Goal: Find specific page/section: Find specific page/section

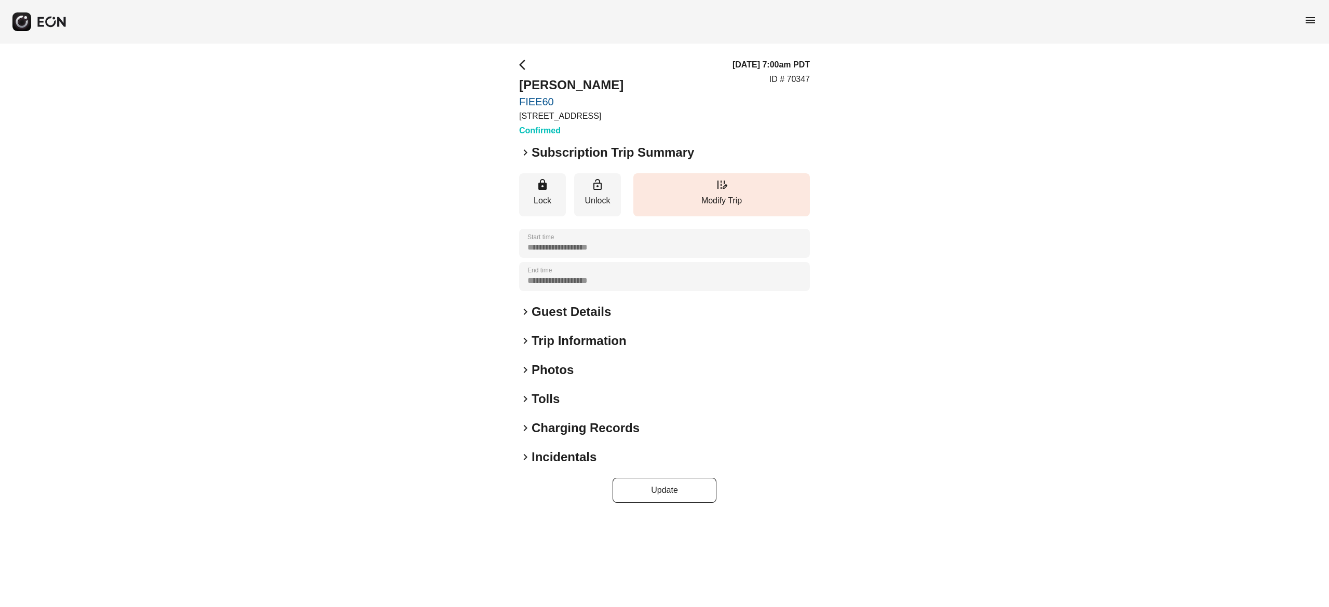
click at [591, 81] on h2 "Payam Cherchian" at bounding box center [571, 85] width 104 height 17
copy h2 "Payam Cherchian"
click at [577, 307] on h2 "Guest Details" at bounding box center [570, 312] width 79 height 17
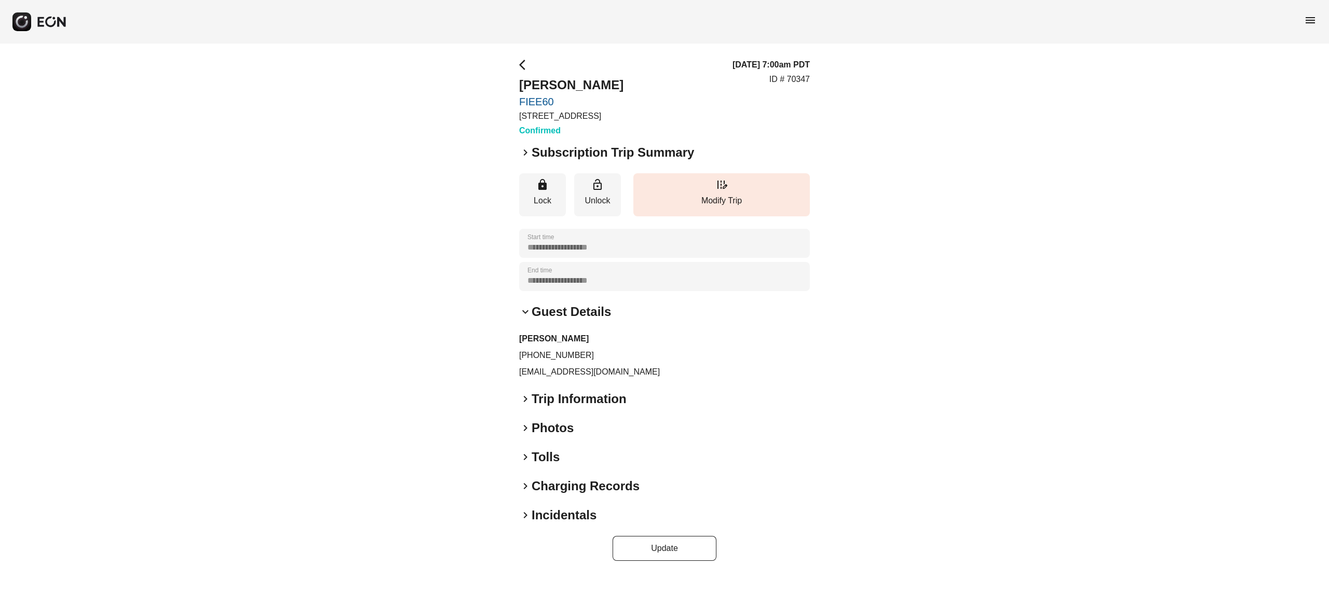
click at [551, 364] on div "Payam Cherchian +19253230824 payamc@gmail.com" at bounding box center [664, 356] width 291 height 46
click at [557, 374] on p "payamc@gmail.com" at bounding box center [664, 372] width 291 height 12
copy div "payamc@gmail.com keyboard_arrow_right"
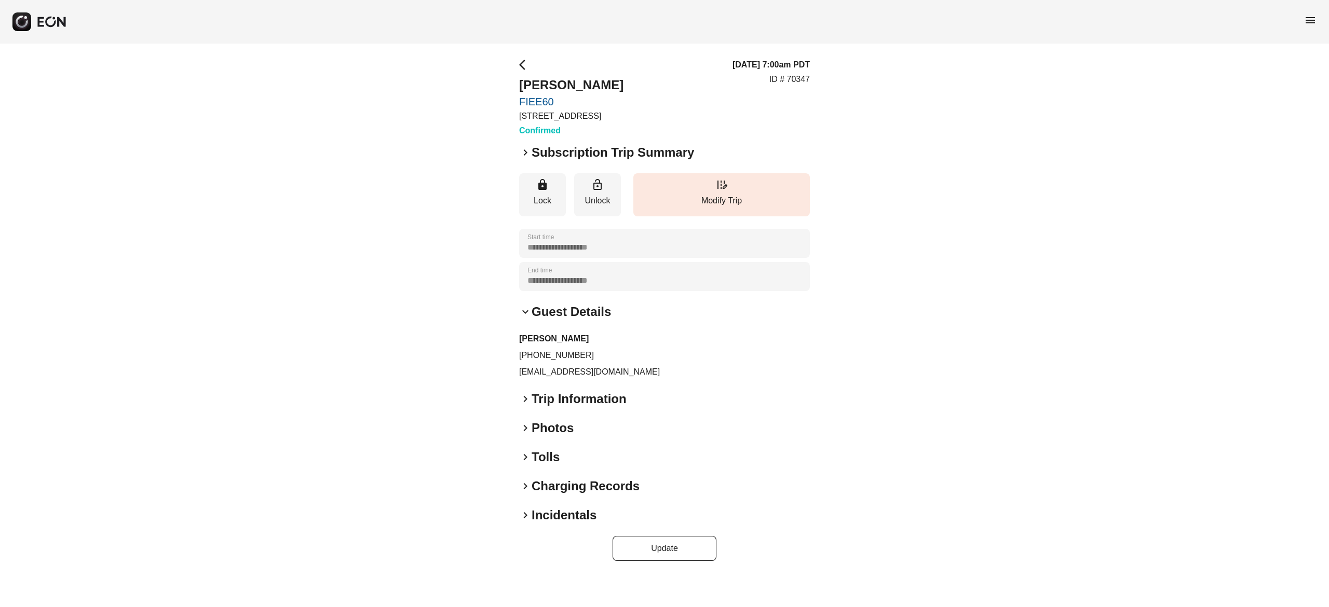
click at [559, 350] on p "+19253230824" at bounding box center [664, 355] width 291 height 12
copy p "+19253230824"
click at [802, 80] on p "ID # 70347" at bounding box center [789, 79] width 40 height 12
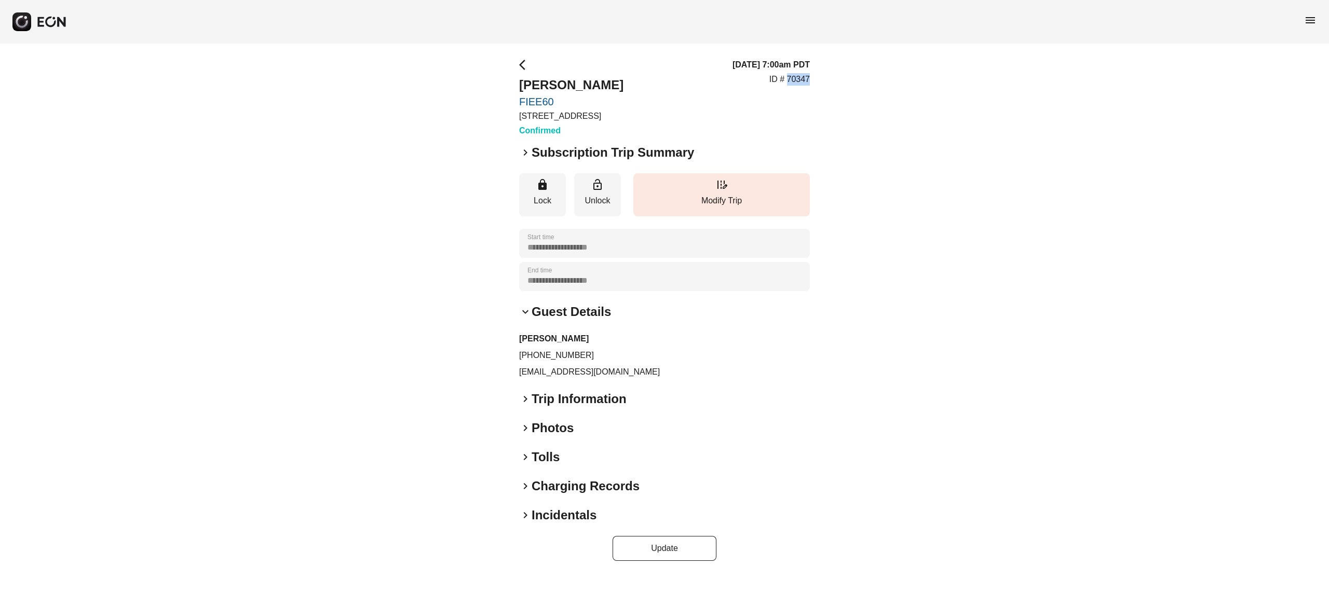
click at [802, 80] on p "ID # 70347" at bounding box center [789, 79] width 40 height 12
copy p "70347"
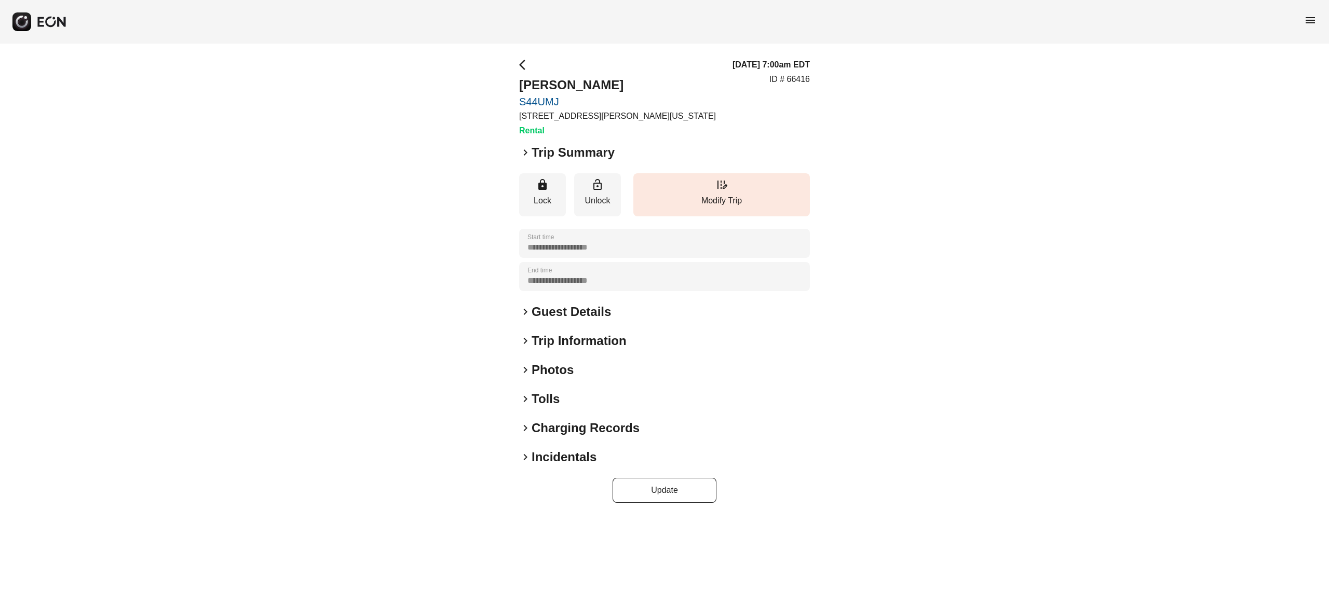
click at [554, 373] on h2 "Photos" at bounding box center [552, 370] width 42 height 17
click at [556, 369] on h2 "Photos" at bounding box center [552, 370] width 42 height 17
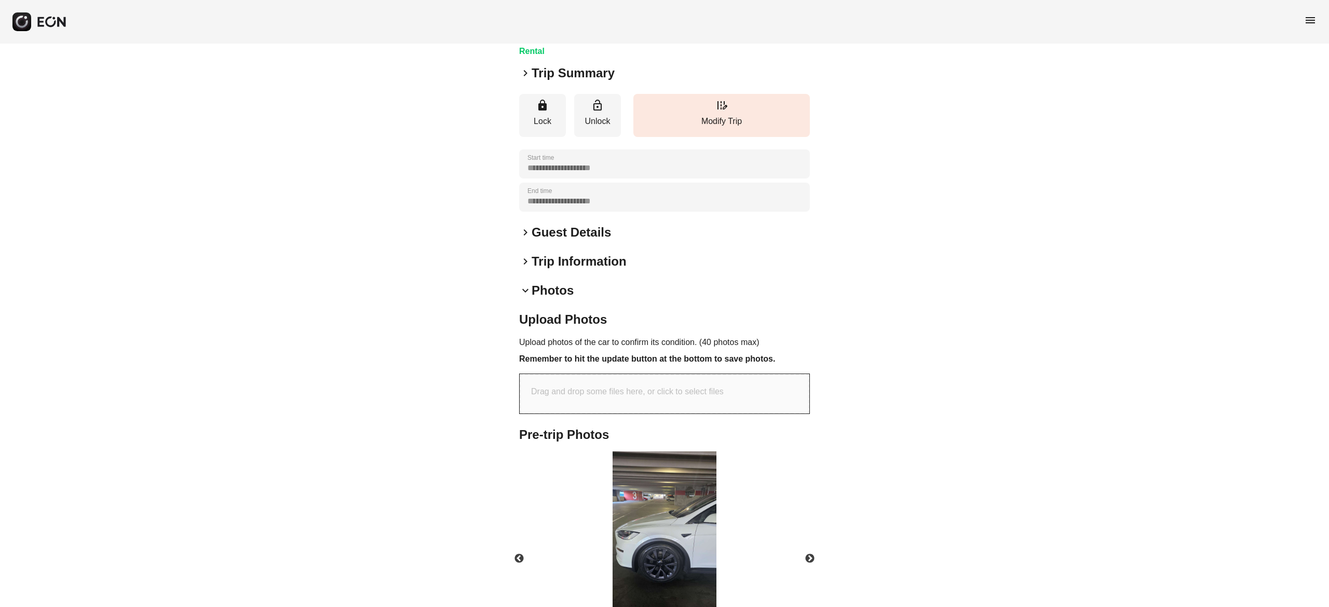
scroll to position [104, 0]
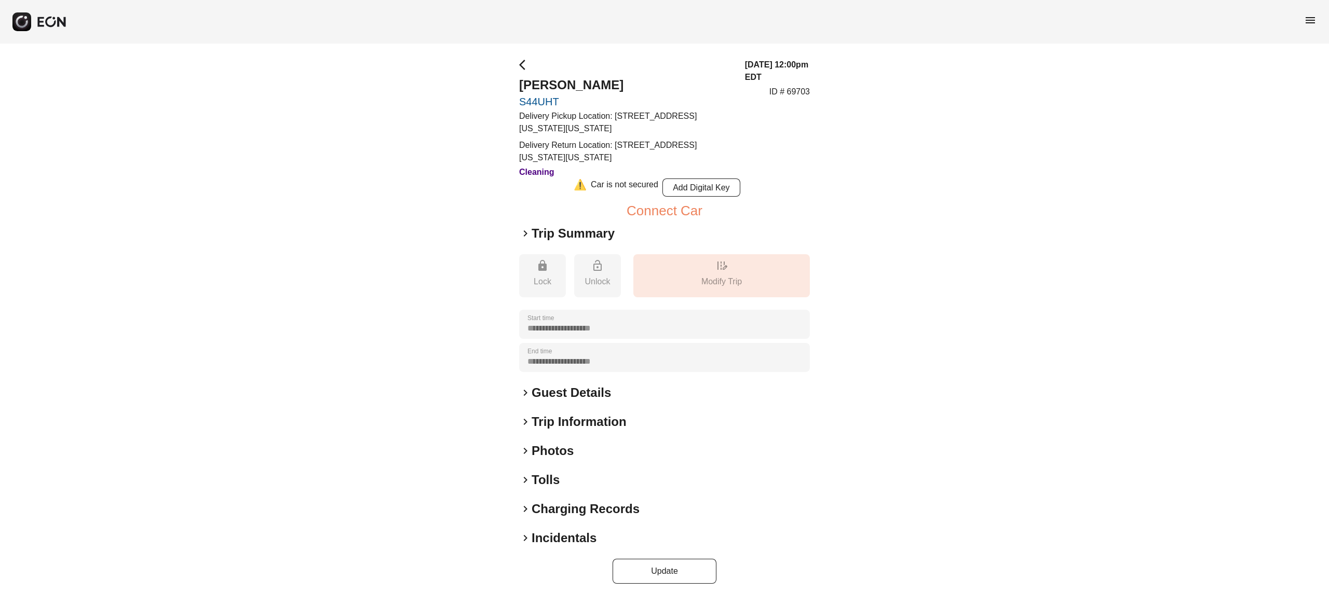
click at [567, 448] on h2 "Photos" at bounding box center [552, 451] width 42 height 17
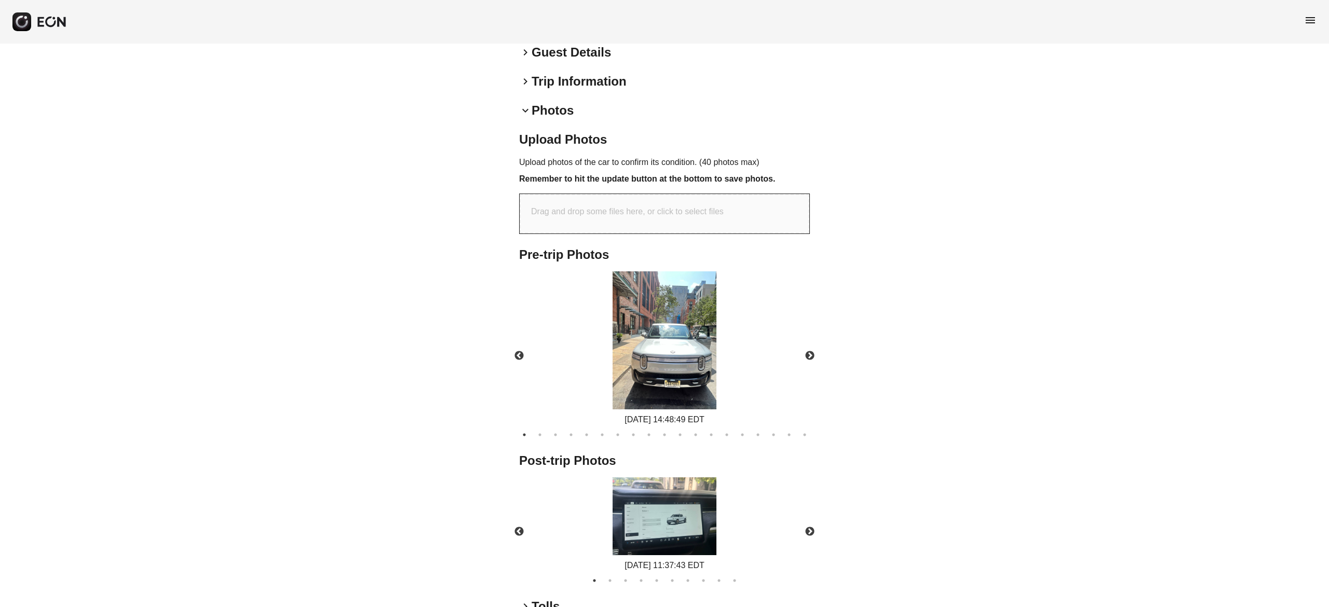
scroll to position [415, 0]
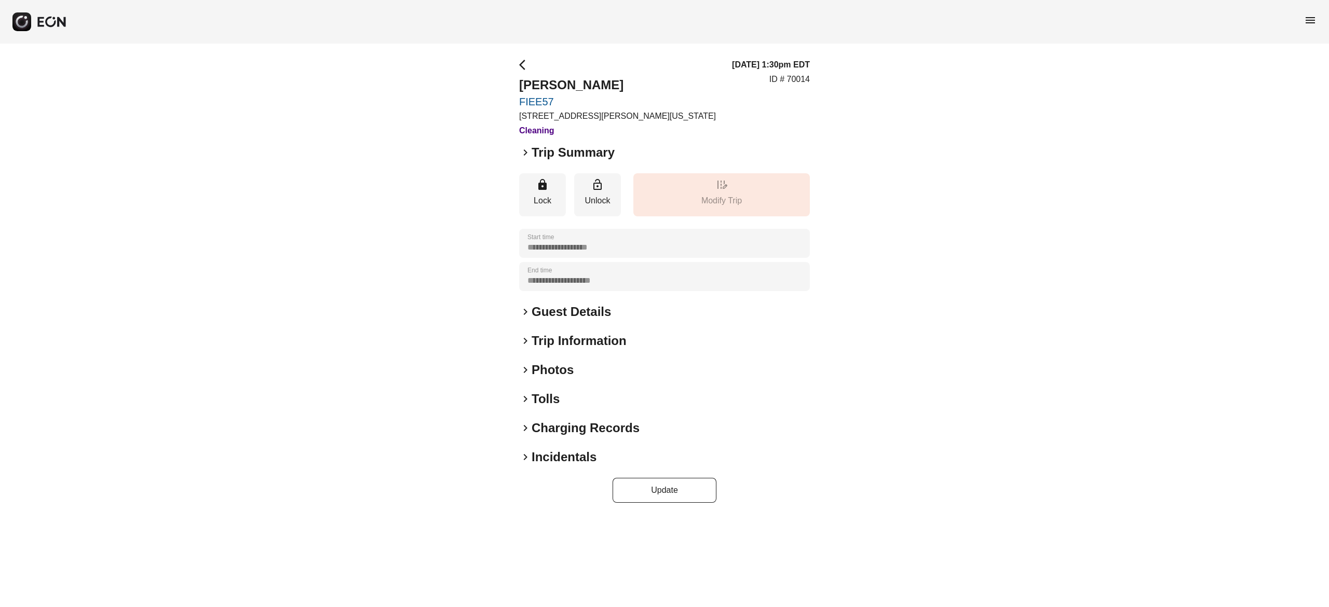
click at [553, 367] on h2 "Photos" at bounding box center [552, 370] width 42 height 17
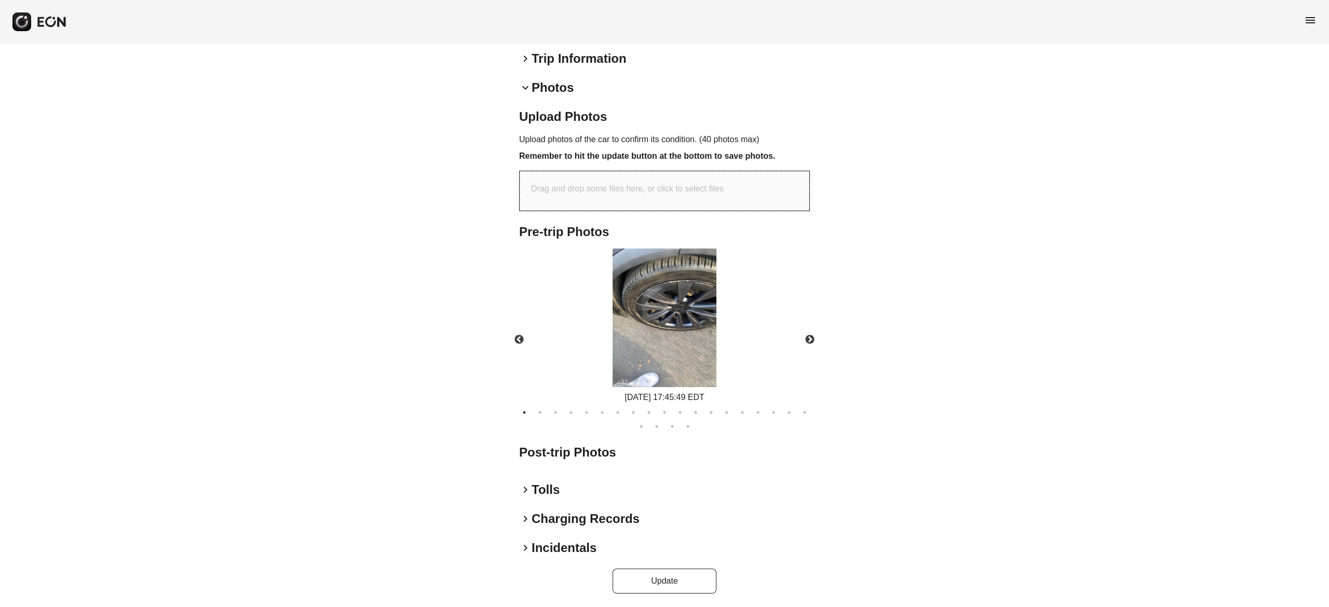
scroll to position [283, 0]
